Goal: Information Seeking & Learning: Learn about a topic

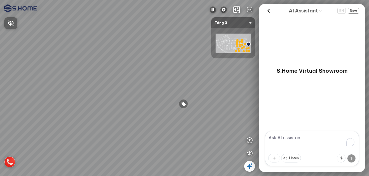
drag, startPoint x: 154, startPoint y: 101, endPoint x: 151, endPoint y: 101, distance: 2.8
click at [151, 101] on div at bounding box center [184, 88] width 369 height 176
click at [181, 105] on div at bounding box center [183, 103] width 9 height 9
click at [129, 91] on div at bounding box center [129, 89] width 9 height 9
click at [162, 89] on div at bounding box center [184, 88] width 369 height 176
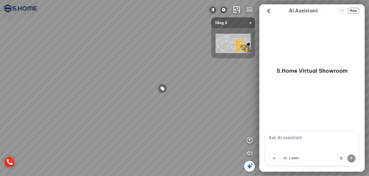
click at [162, 88] on div at bounding box center [162, 88] width 9 height 9
click at [167, 88] on div at bounding box center [163, 88] width 9 height 9
click at [163, 87] on div at bounding box center [163, 88] width 9 height 9
drag, startPoint x: 181, startPoint y: 120, endPoint x: 183, endPoint y: 118, distance: 2.9
click at [183, 118] on div "Bồn cầu thông minh DeMuhler ML368005PI 43.450.000" at bounding box center [184, 88] width 369 height 176
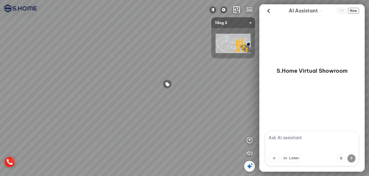
click at [169, 84] on div at bounding box center [167, 84] width 9 height 9
click at [250, 167] on icon at bounding box center [250, 166] width 6 height 6
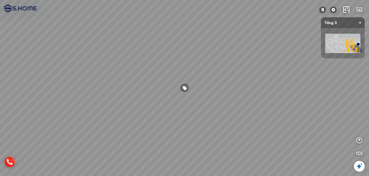
click at [185, 87] on div at bounding box center [184, 87] width 9 height 9
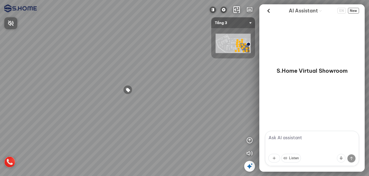
click at [129, 90] on div at bounding box center [184, 88] width 369 height 176
click at [129, 90] on div at bounding box center [127, 89] width 9 height 9
click at [197, 111] on div "Bồn cầu thông minh DeMuhler ML368005PI 43.450.000" at bounding box center [184, 88] width 369 height 176
click at [161, 89] on div at bounding box center [184, 88] width 369 height 176
click at [164, 89] on div at bounding box center [162, 88] width 9 height 9
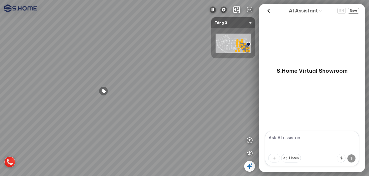
click at [102, 90] on div at bounding box center [103, 91] width 9 height 9
drag, startPoint x: 159, startPoint y: 94, endPoint x: 193, endPoint y: 102, distance: 35.0
click at [193, 102] on div "Bồn cầu thông minh DeMuhler ML368005PI 43.450.000" at bounding box center [184, 88] width 369 height 176
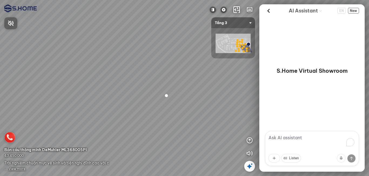
drag, startPoint x: 179, startPoint y: 132, endPoint x: 170, endPoint y: 131, distance: 8.9
click at [170, 131] on div at bounding box center [184, 88] width 369 height 176
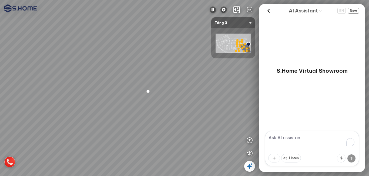
drag, startPoint x: 188, startPoint y: 133, endPoint x: 170, endPoint y: 128, distance: 18.8
click at [170, 128] on div at bounding box center [184, 88] width 369 height 176
drag, startPoint x: 165, startPoint y: 123, endPoint x: 177, endPoint y: 128, distance: 13.0
click at [177, 128] on div at bounding box center [184, 88] width 369 height 176
click at [166, 95] on div at bounding box center [165, 96] width 9 height 9
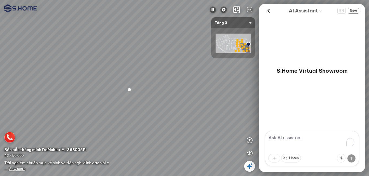
click at [250, 166] on icon at bounding box center [250, 166] width 6 height 6
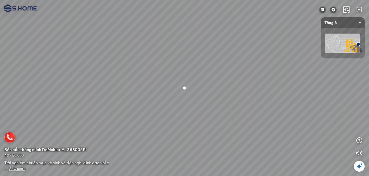
click at [184, 87] on div at bounding box center [184, 87] width 9 height 9
click at [21, 170] on span "View more" at bounding box center [17, 169] width 17 height 4
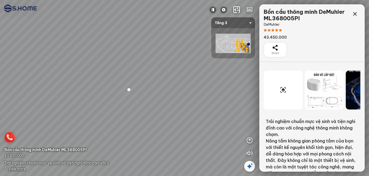
click at [329, 89] on div at bounding box center [324, 90] width 39 height 39
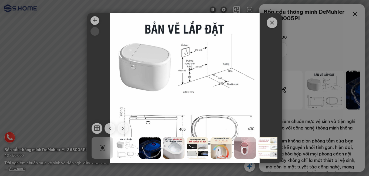
click at [175, 153] on div at bounding box center [174, 148] width 22 height 22
click at [196, 148] on div at bounding box center [198, 148] width 22 height 22
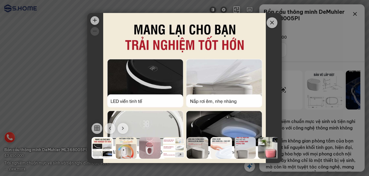
click at [272, 147] on div at bounding box center [269, 148] width 22 height 22
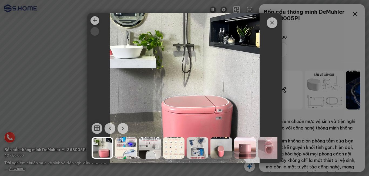
click at [177, 147] on div at bounding box center [174, 148] width 22 height 22
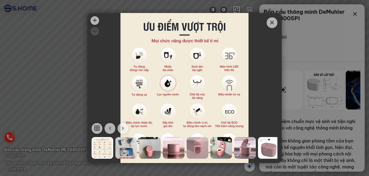
click at [107, 129] on icon "button" at bounding box center [110, 128] width 6 height 6
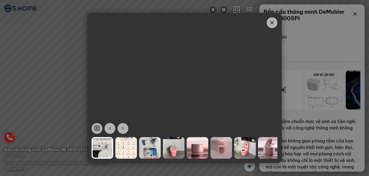
click at [108, 130] on icon "button" at bounding box center [110, 128] width 6 height 6
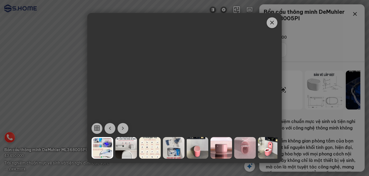
click at [108, 130] on icon "button" at bounding box center [110, 128] width 6 height 6
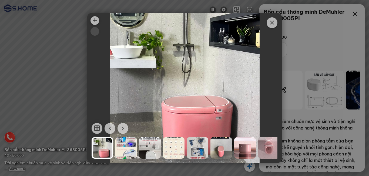
click at [98, 130] on icon "button" at bounding box center [97, 128] width 6 height 6
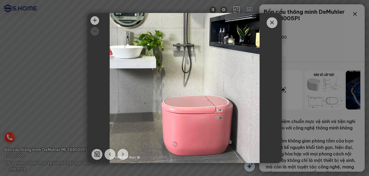
click at [96, 153] on icon "button" at bounding box center [97, 154] width 6 height 6
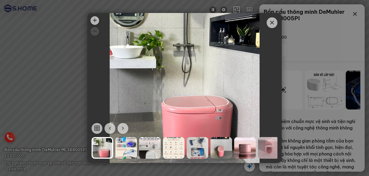
click at [109, 133] on button "button" at bounding box center [110, 128] width 11 height 11
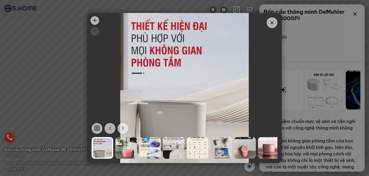
click at [109, 133] on button "button" at bounding box center [110, 128] width 11 height 11
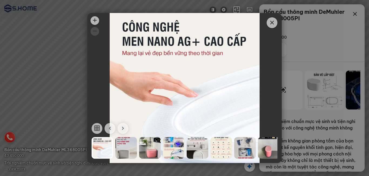
click at [269, 24] on span "Close" at bounding box center [272, 22] width 11 height 11
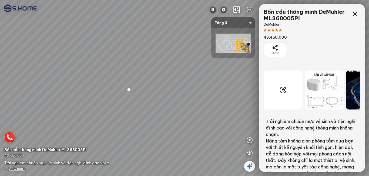
click at [283, 85] on div at bounding box center [283, 90] width 39 height 39
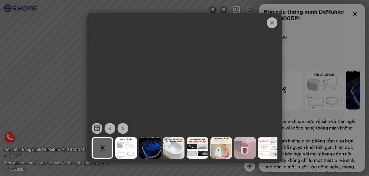
drag, startPoint x: 194, startPoint y: 100, endPoint x: 159, endPoint y: 91, distance: 35.6
click at [159, 91] on div "https://cdn3.clik.vn/clikvirtualtour/prod/info/model3d/temp/d54fed97-e2fe-430a-…" at bounding box center [184, 88] width 195 height 69
drag, startPoint x: 180, startPoint y: 99, endPoint x: 187, endPoint y: 114, distance: 16.7
click at [187, 114] on div "https://cdn3.clik.vn/clikvirtualtour/prod/info/model3d/temp/d54fed97-e2fe-430a-…" at bounding box center [184, 88] width 195 height 69
drag, startPoint x: 201, startPoint y: 103, endPoint x: 174, endPoint y: 90, distance: 29.3
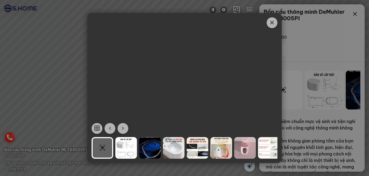
click at [174, 90] on div "https://cdn3.clik.vn/clikvirtualtour/prod/info/model3d/temp/d54fed97-e2fe-430a-…" at bounding box center [184, 88] width 195 height 69
drag, startPoint x: 201, startPoint y: 94, endPoint x: 173, endPoint y: 104, distance: 30.8
click at [173, 104] on div "https://cdn3.clik.vn/clikvirtualtour/prod/info/model3d/temp/d54fed97-e2fe-430a-…" at bounding box center [184, 88] width 195 height 69
drag, startPoint x: 181, startPoint y: 88, endPoint x: 212, endPoint y: 107, distance: 36.6
click at [209, 108] on div "https://cdn3.clik.vn/clikvirtualtour/prod/info/model3d/temp/d54fed97-e2fe-430a-…" at bounding box center [184, 88] width 195 height 69
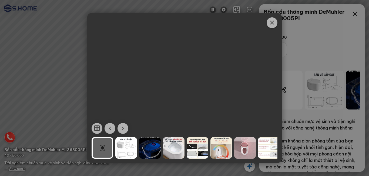
drag, startPoint x: 205, startPoint y: 104, endPoint x: 210, endPoint y: 88, distance: 16.4
click at [210, 88] on div "https://cdn3.clik.vn/clikvirtualtour/prod/info/model3d/temp/d54fed97-e2fe-430a-…" at bounding box center [184, 88] width 195 height 69
drag, startPoint x: 204, startPoint y: 86, endPoint x: 208, endPoint y: 84, distance: 4.6
click at [195, 85] on div "https://cdn3.clik.vn/clikvirtualtour/prod/info/model3d/temp/d54fed97-e2fe-430a-…" at bounding box center [184, 88] width 195 height 69
click at [270, 23] on icon "Close" at bounding box center [272, 22] width 6 height 6
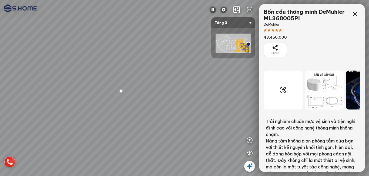
drag, startPoint x: 182, startPoint y: 116, endPoint x: 175, endPoint y: 119, distance: 7.5
click at [175, 119] on div at bounding box center [184, 88] width 369 height 176
